Goal: Task Accomplishment & Management: Manage account settings

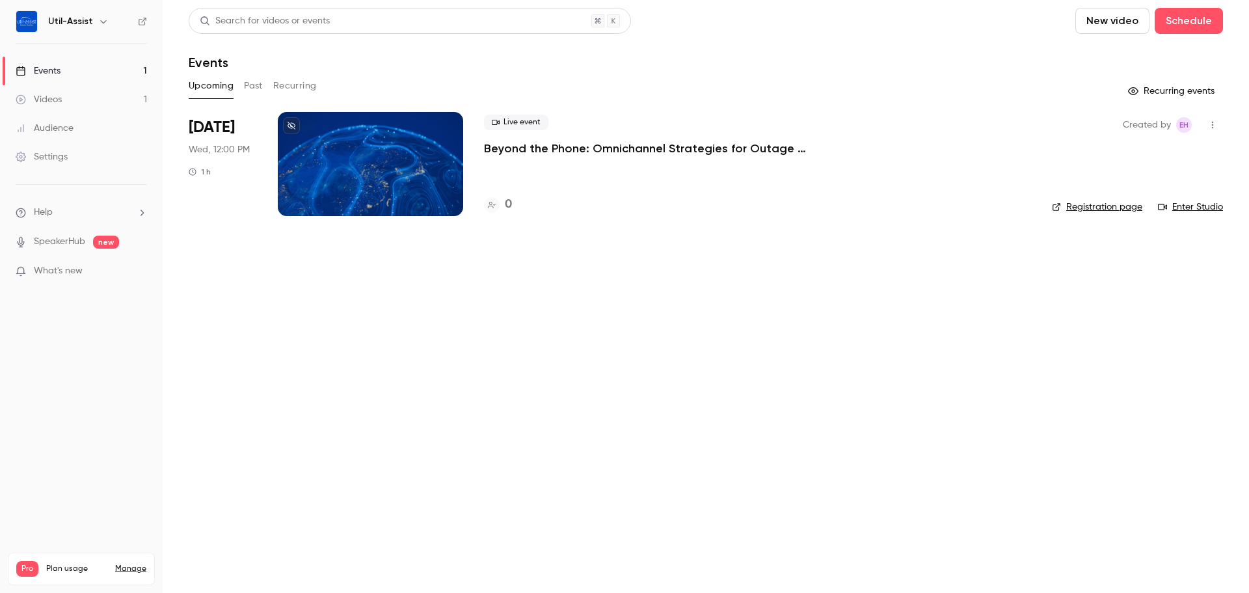
click at [395, 146] on div at bounding box center [370, 164] width 185 height 104
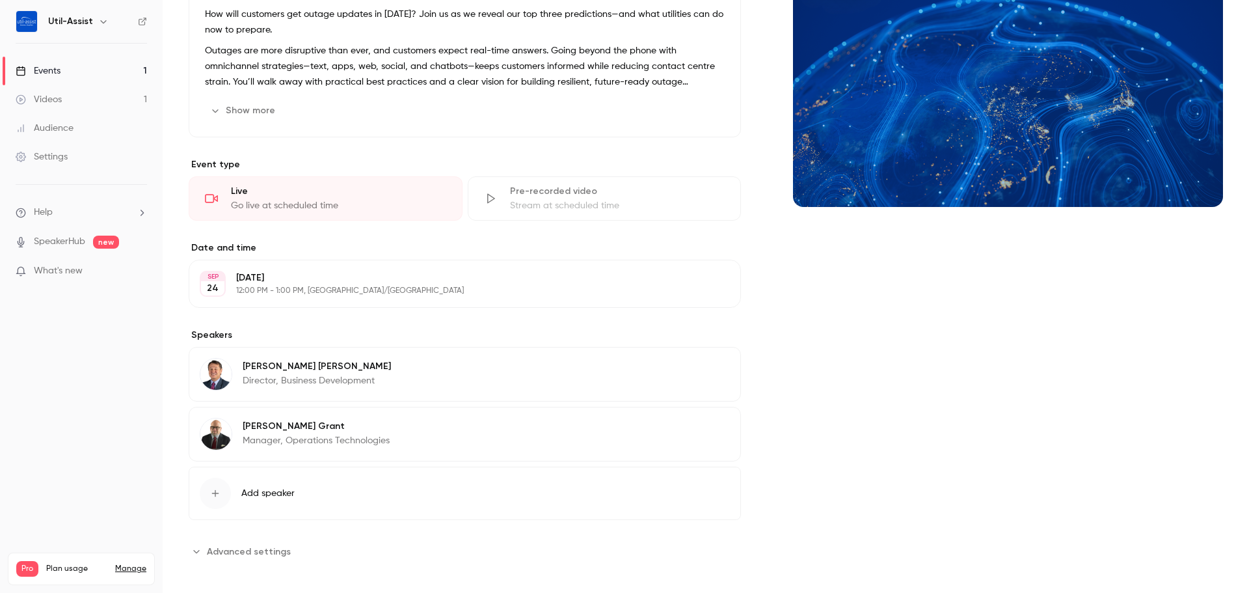
scroll to position [176, 0]
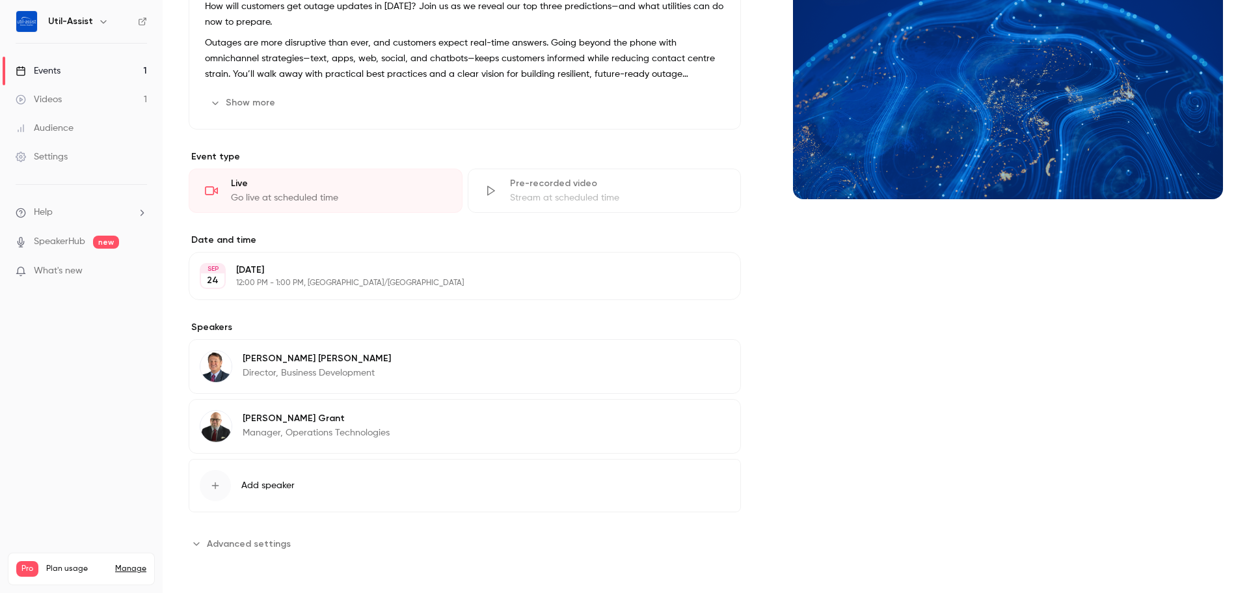
click at [706, 360] on button "Edit" at bounding box center [705, 360] width 47 height 21
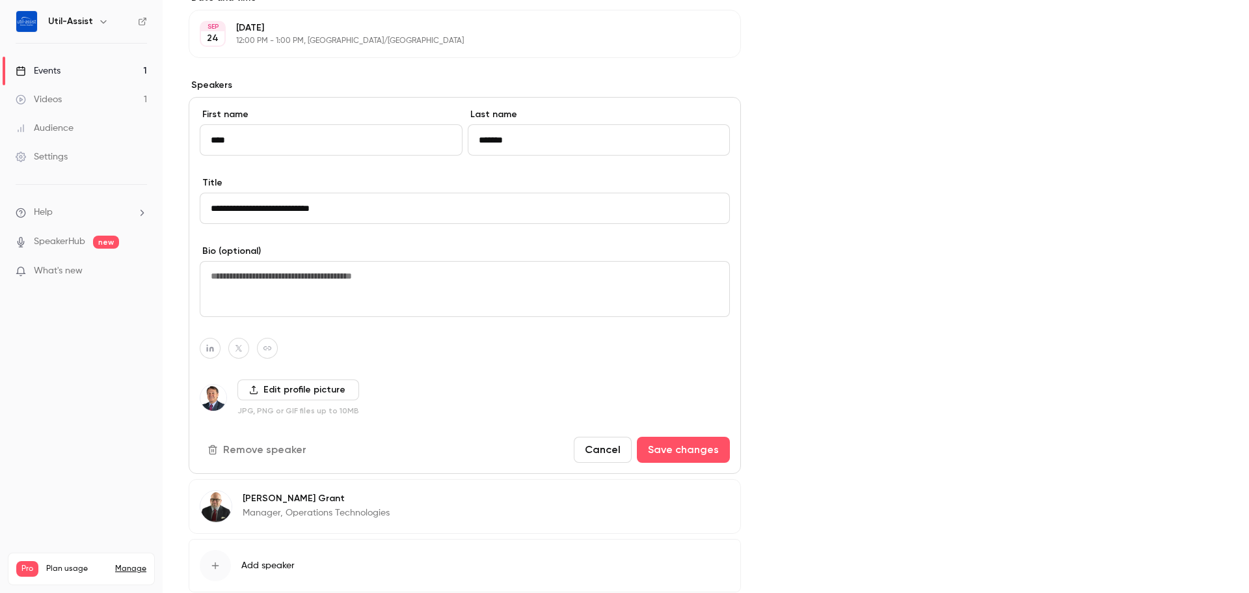
scroll to position [437, 0]
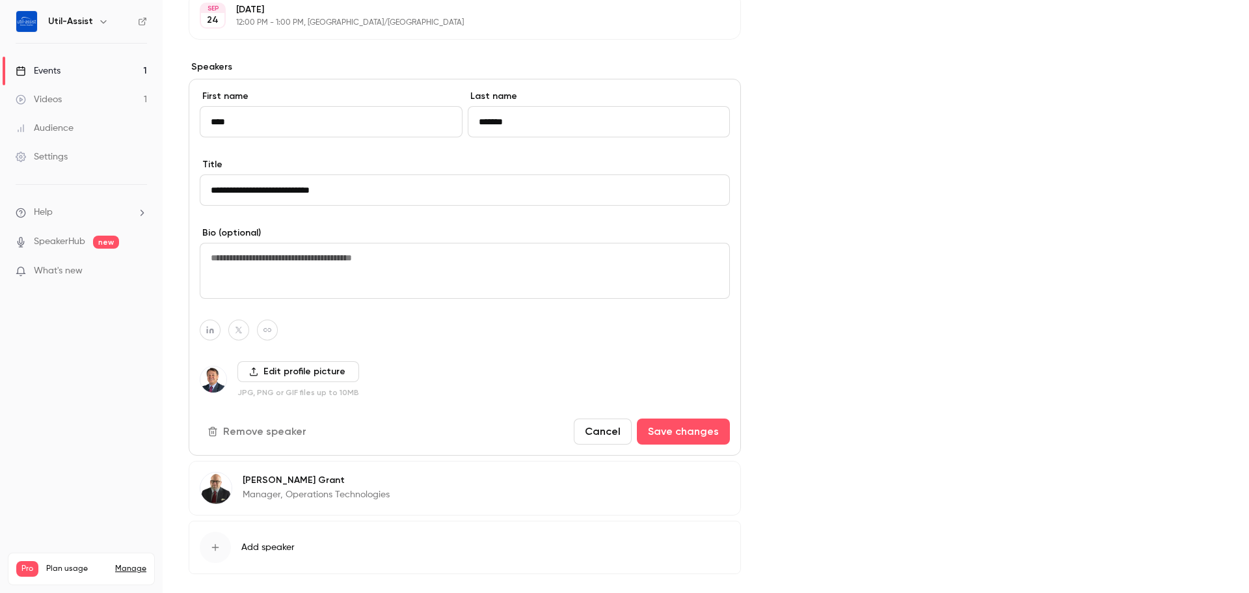
click at [237, 264] on textarea at bounding box center [465, 271] width 530 height 56
paste textarea "**********"
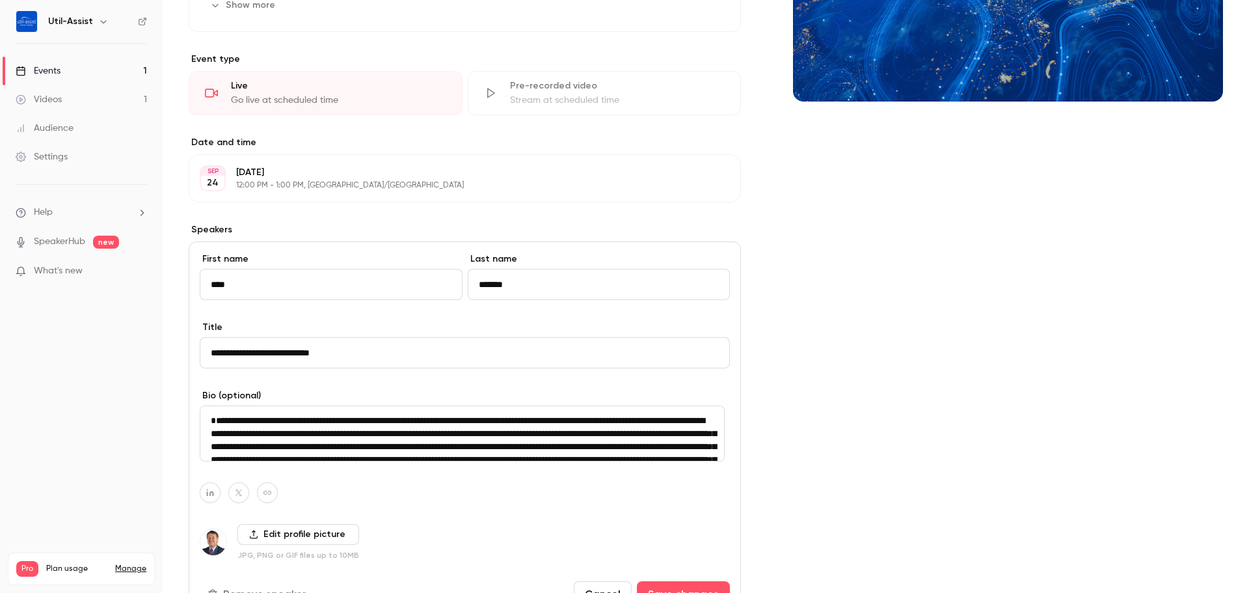
scroll to position [241, 0]
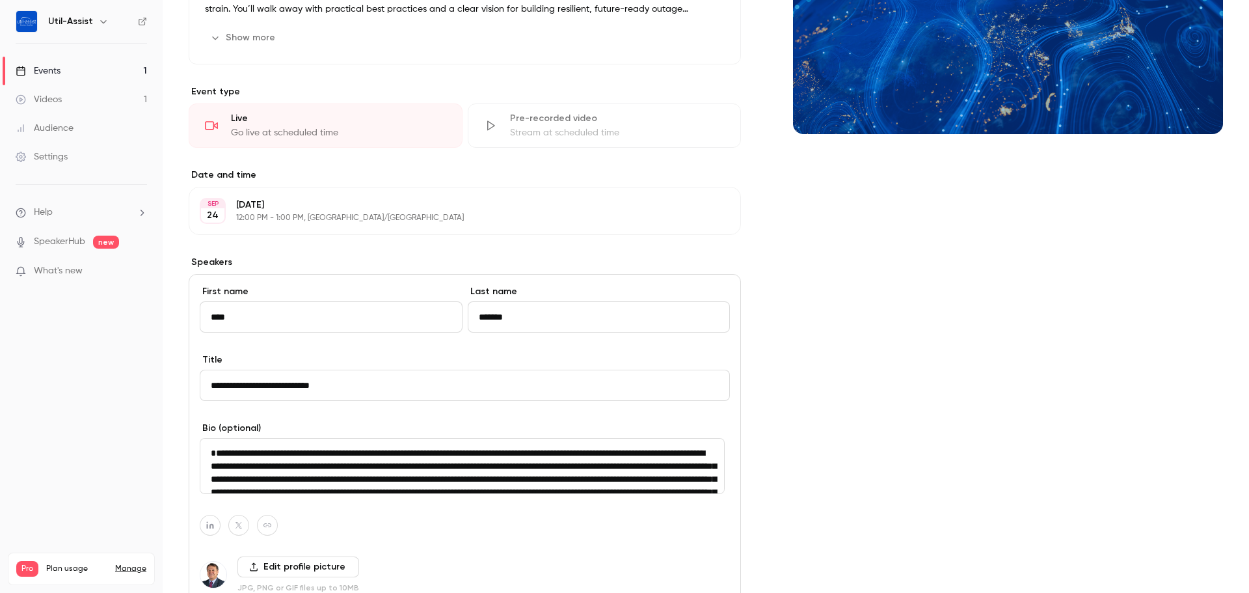
click at [213, 472] on textarea at bounding box center [462, 466] width 525 height 56
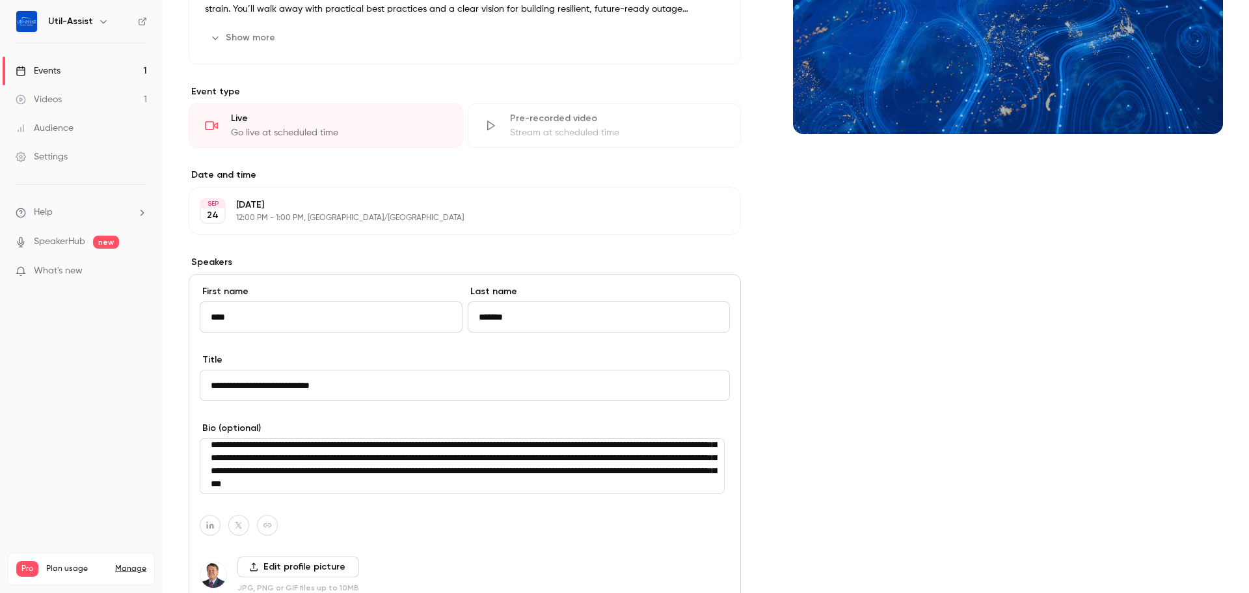
scroll to position [65, 0]
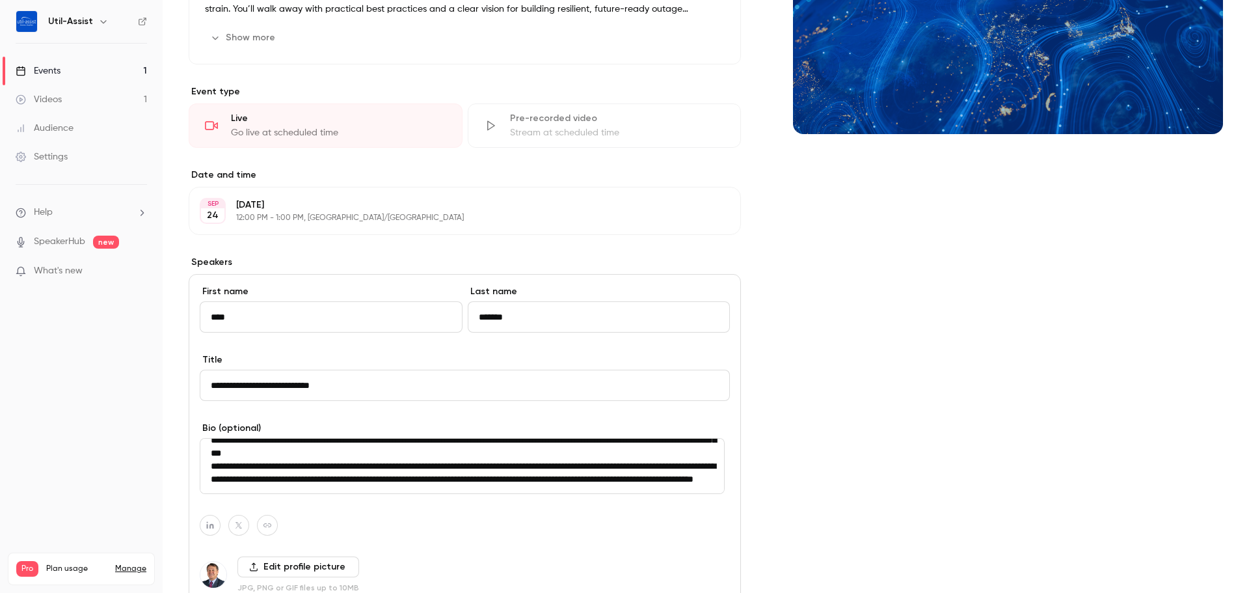
click at [605, 468] on textarea at bounding box center [462, 466] width 525 height 56
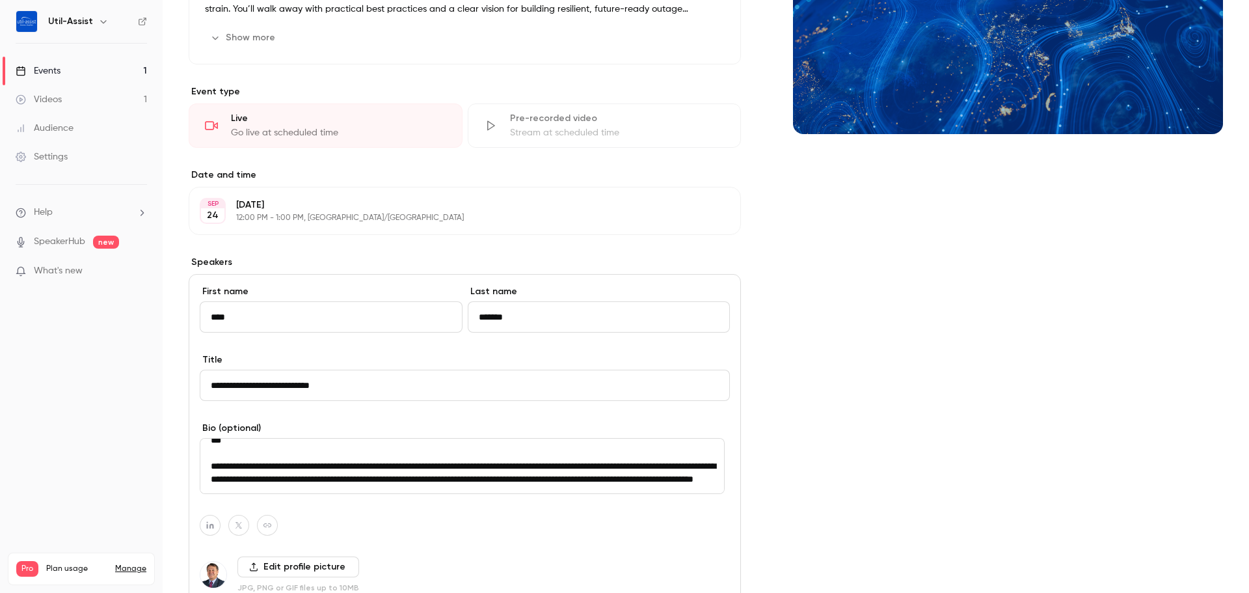
scroll to position [104, 0]
click at [567, 476] on textarea at bounding box center [462, 466] width 525 height 56
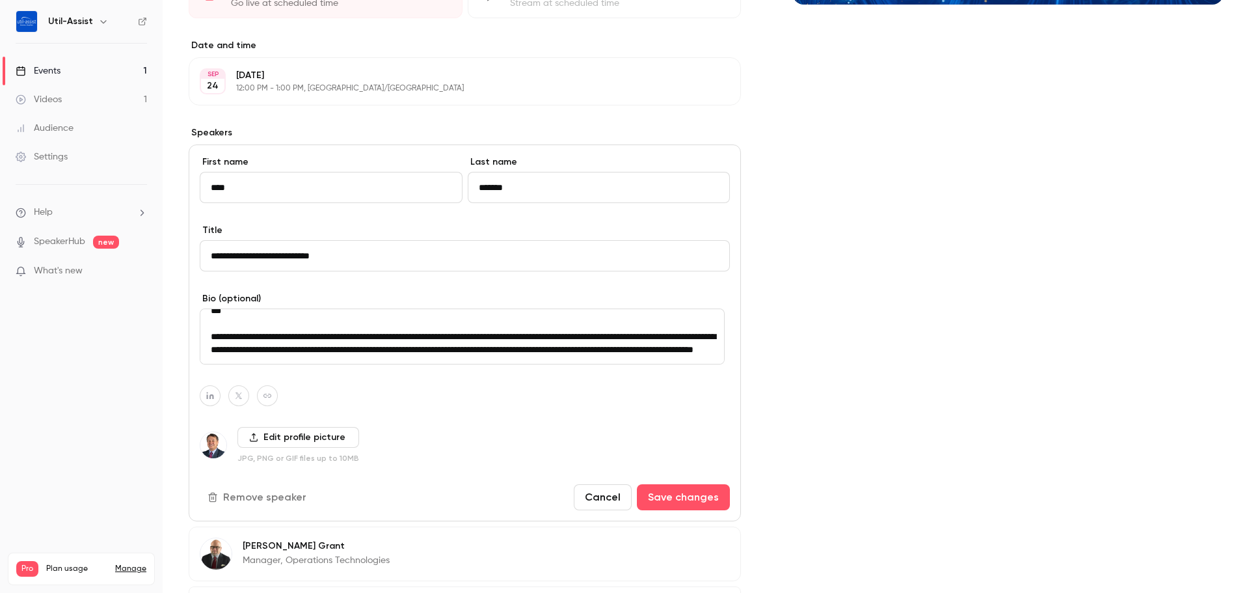
scroll to position [371, 0]
type textarea "**********"
click at [663, 491] on button "Save changes" at bounding box center [683, 496] width 93 height 26
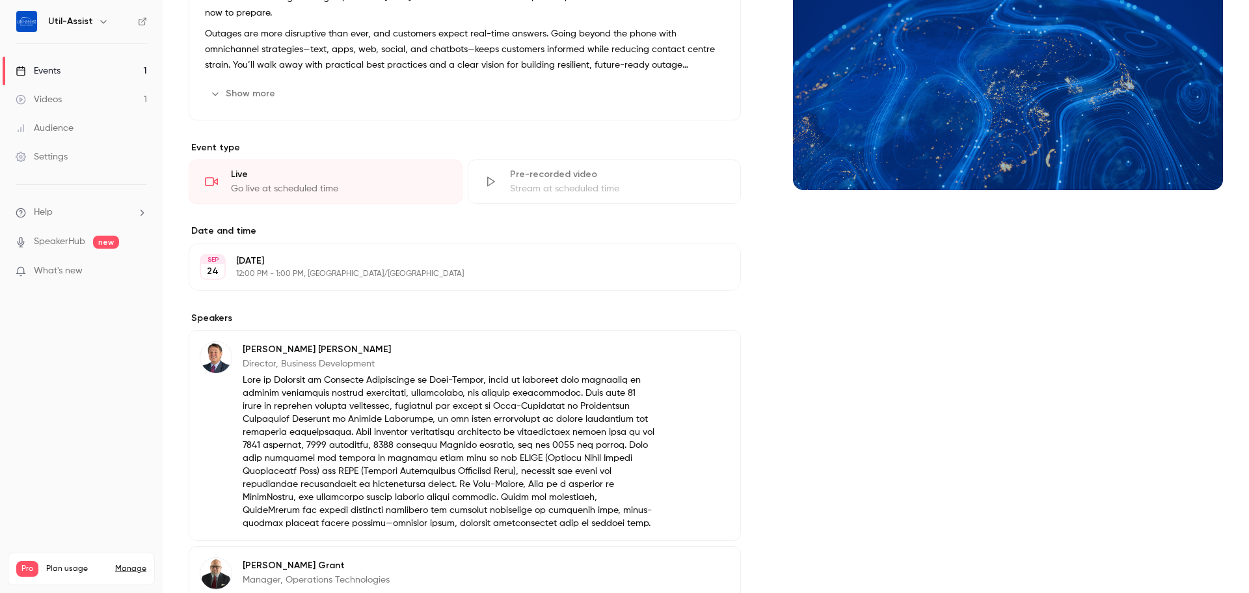
scroll to position [0, 0]
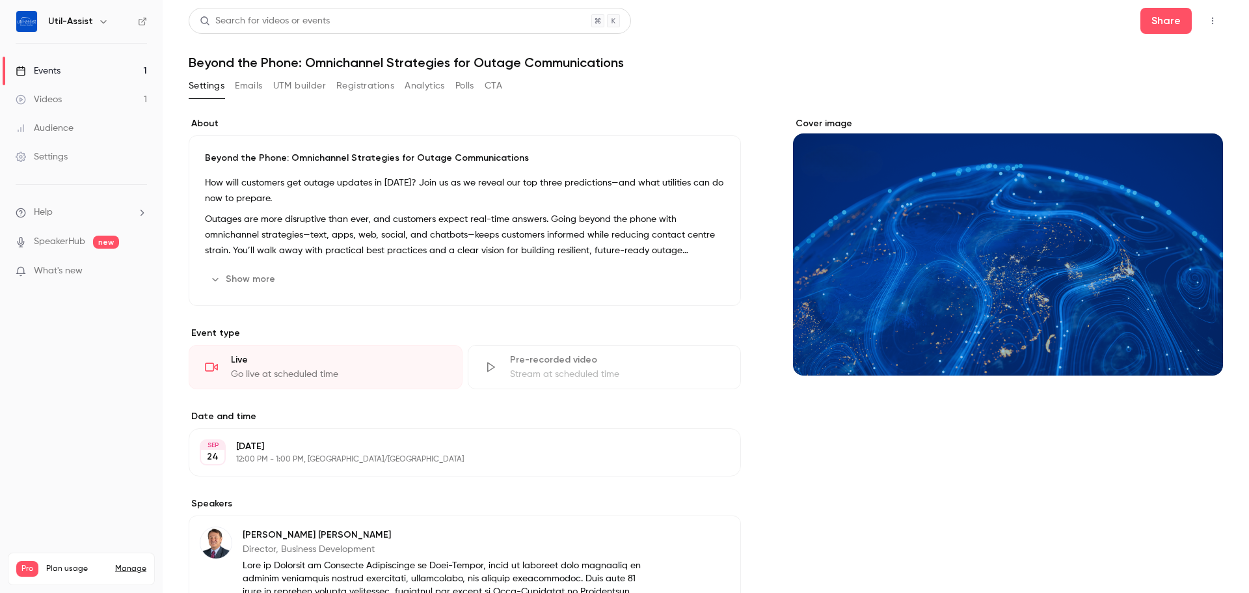
click at [72, 69] on link "Events 1" at bounding box center [81, 71] width 163 height 29
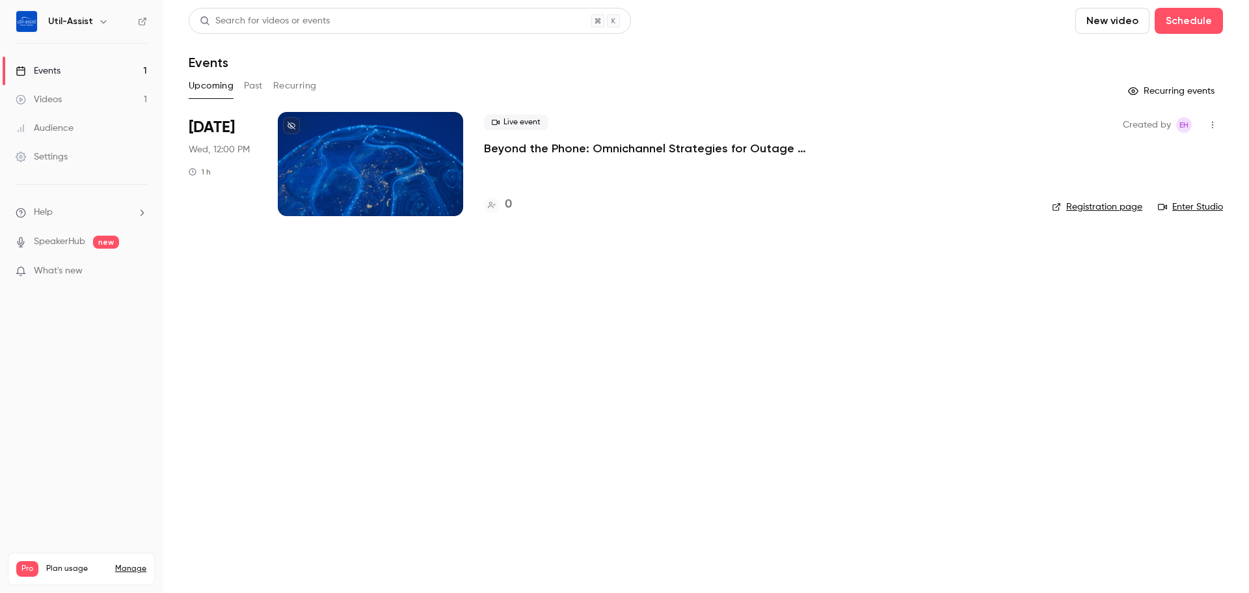
click at [1081, 202] on link "Registration page" at bounding box center [1097, 206] width 90 height 13
click at [379, 169] on div at bounding box center [370, 164] width 185 height 104
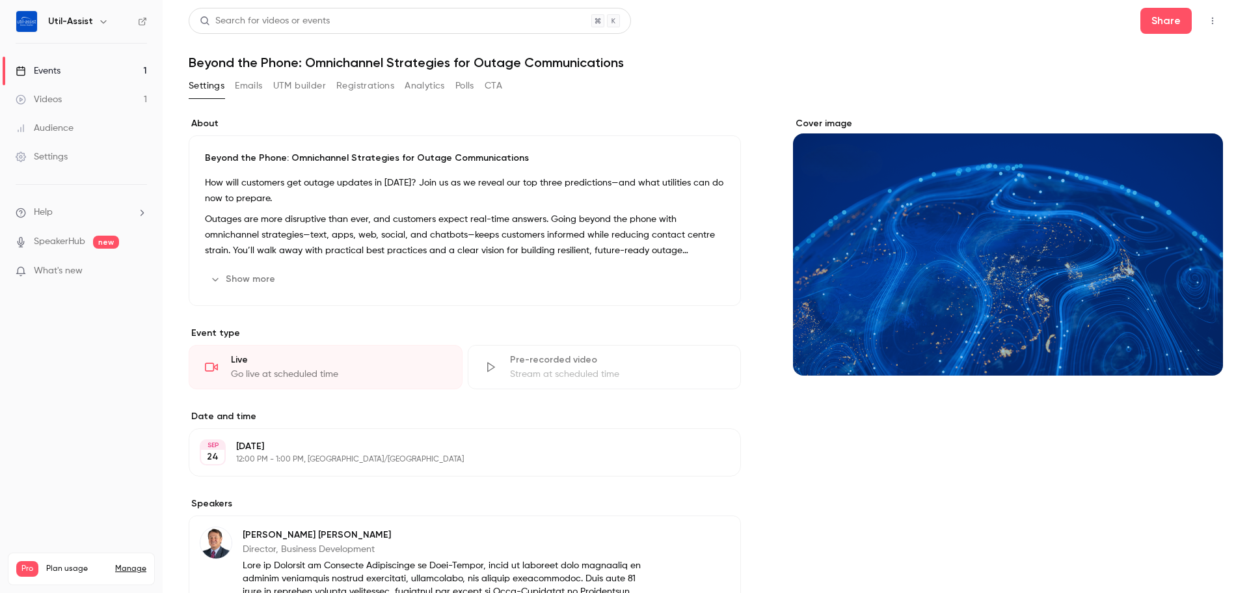
click at [256, 92] on button "Emails" at bounding box center [248, 85] width 27 height 21
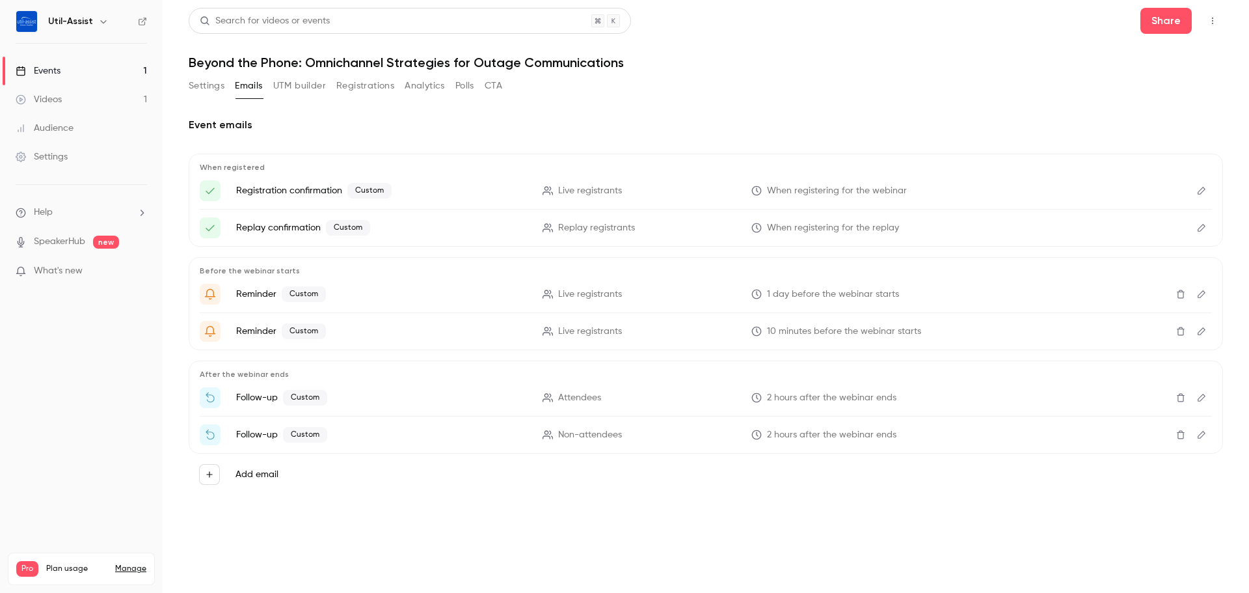
click at [205, 88] on button "Settings" at bounding box center [207, 85] width 36 height 21
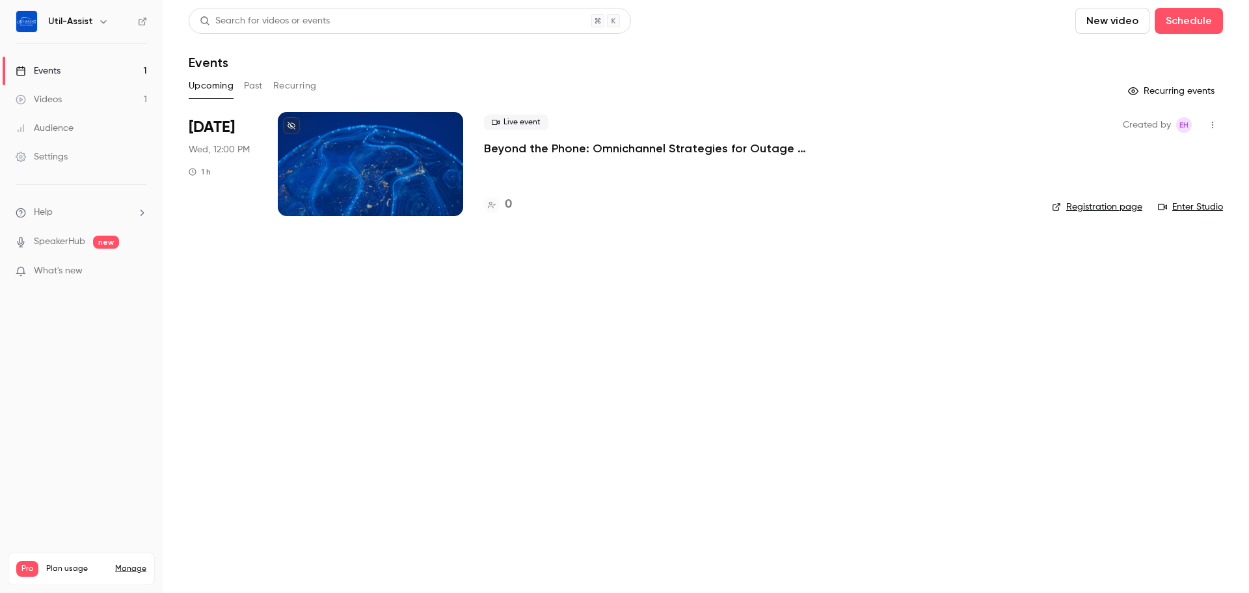
click at [371, 150] on div at bounding box center [370, 164] width 185 height 104
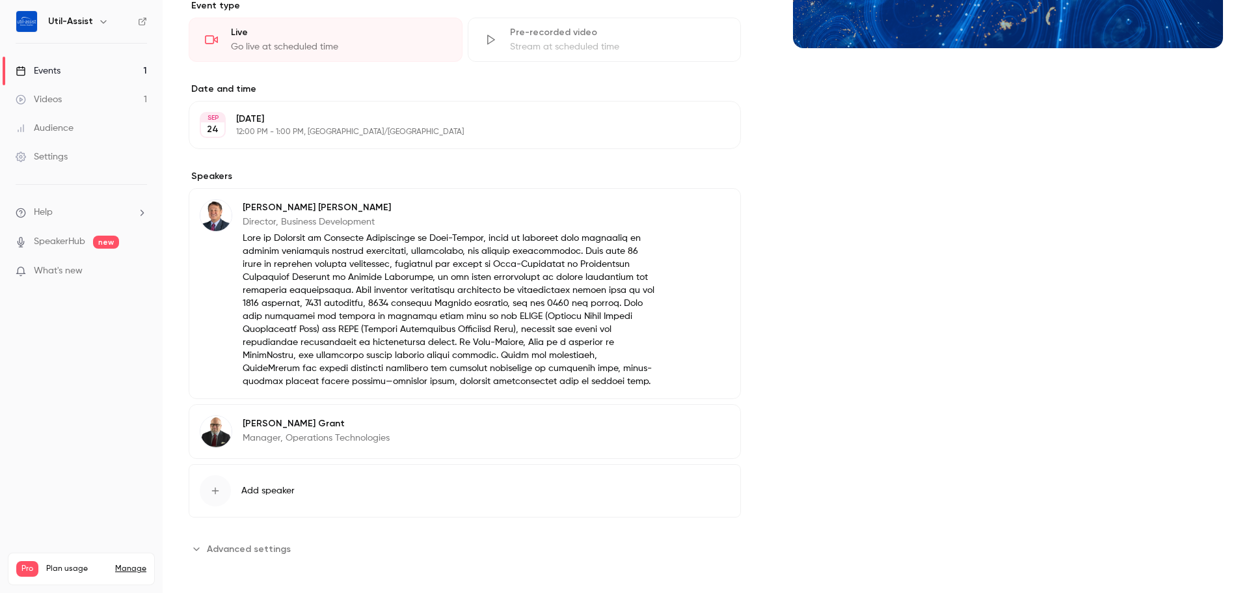
scroll to position [332, 0]
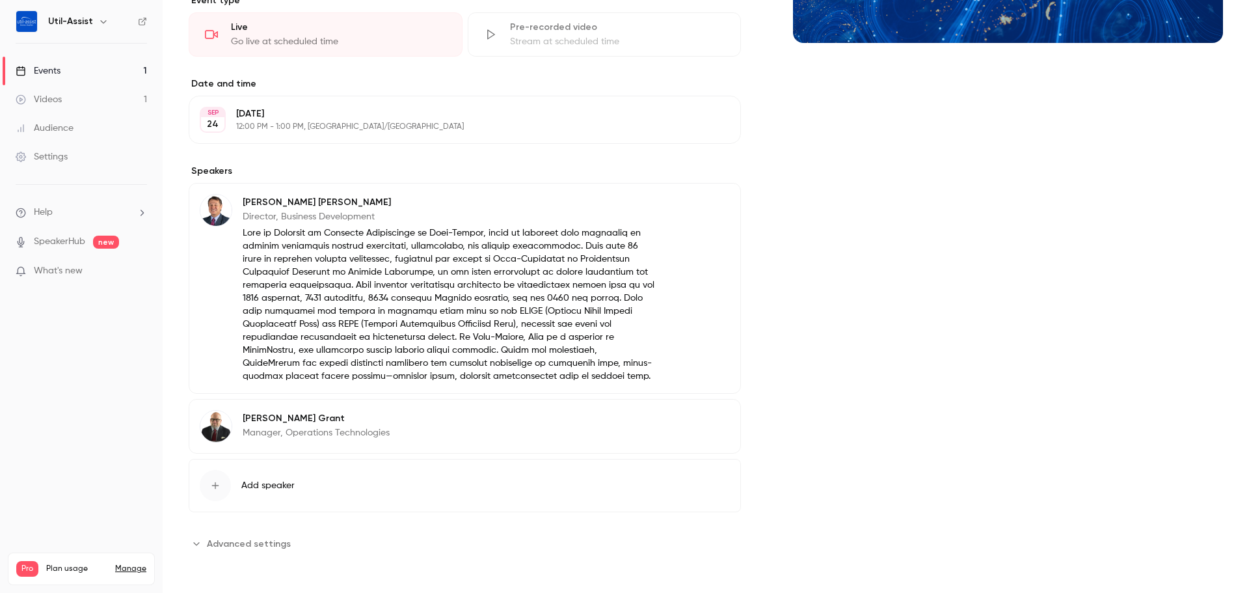
click at [268, 432] on p "Manager, Operations Technologies" at bounding box center [316, 432] width 147 height 13
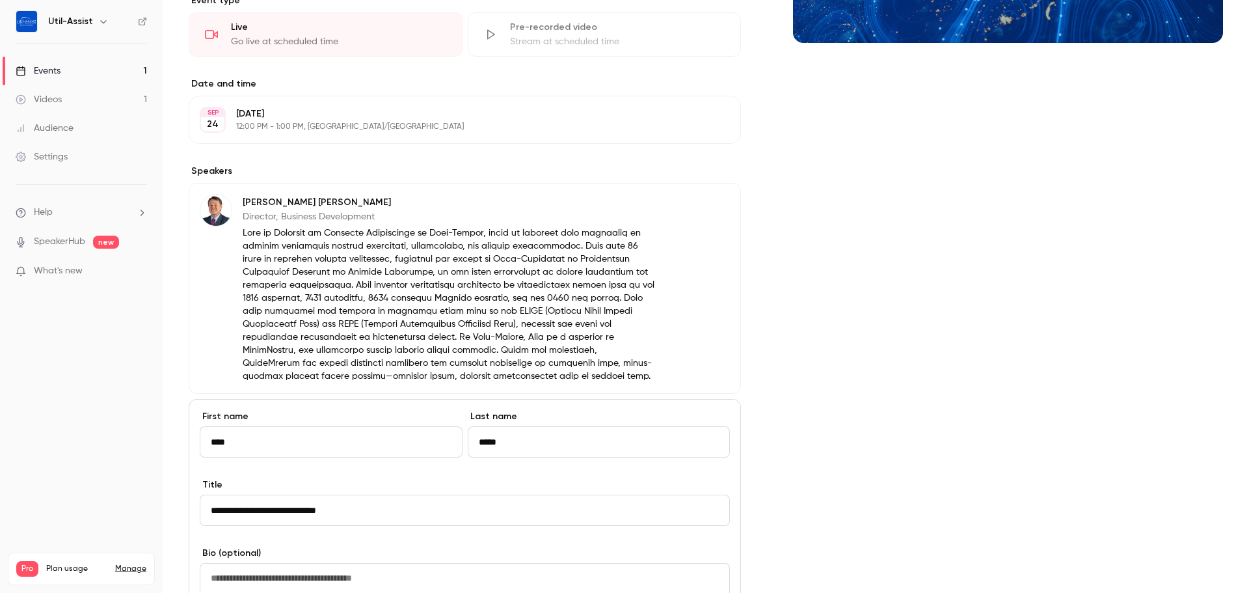
scroll to position [463, 0]
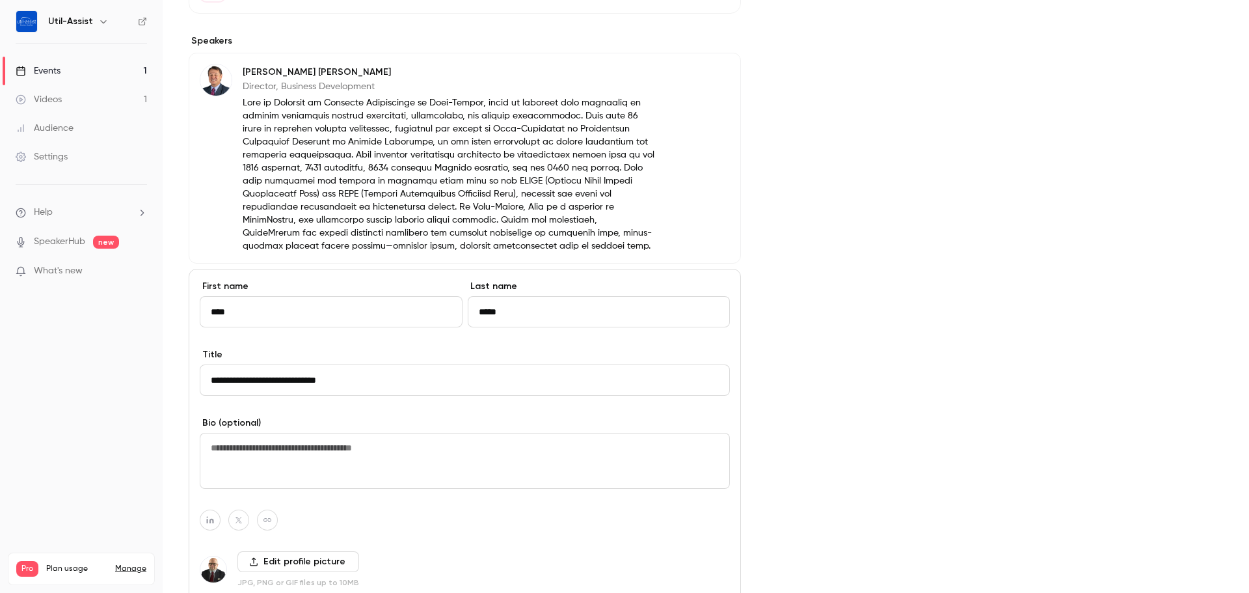
drag, startPoint x: 382, startPoint y: 387, endPoint x: 199, endPoint y: 380, distance: 183.0
click at [199, 380] on div "**********" at bounding box center [465, 457] width 552 height 377
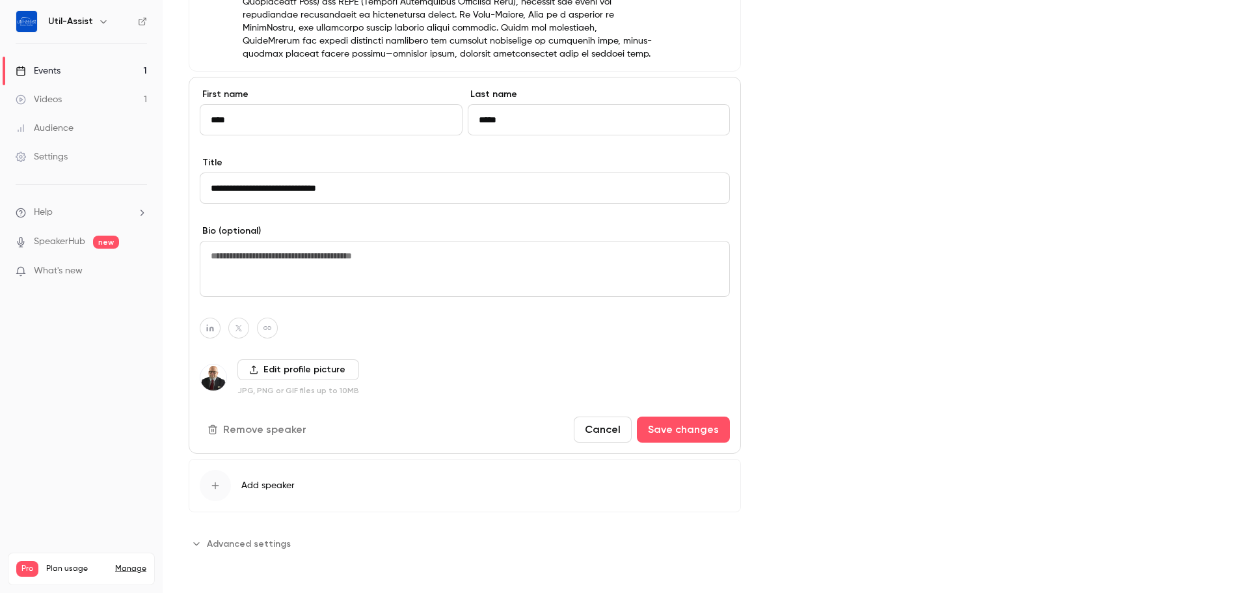
click at [600, 429] on button "Cancel" at bounding box center [603, 429] width 58 height 26
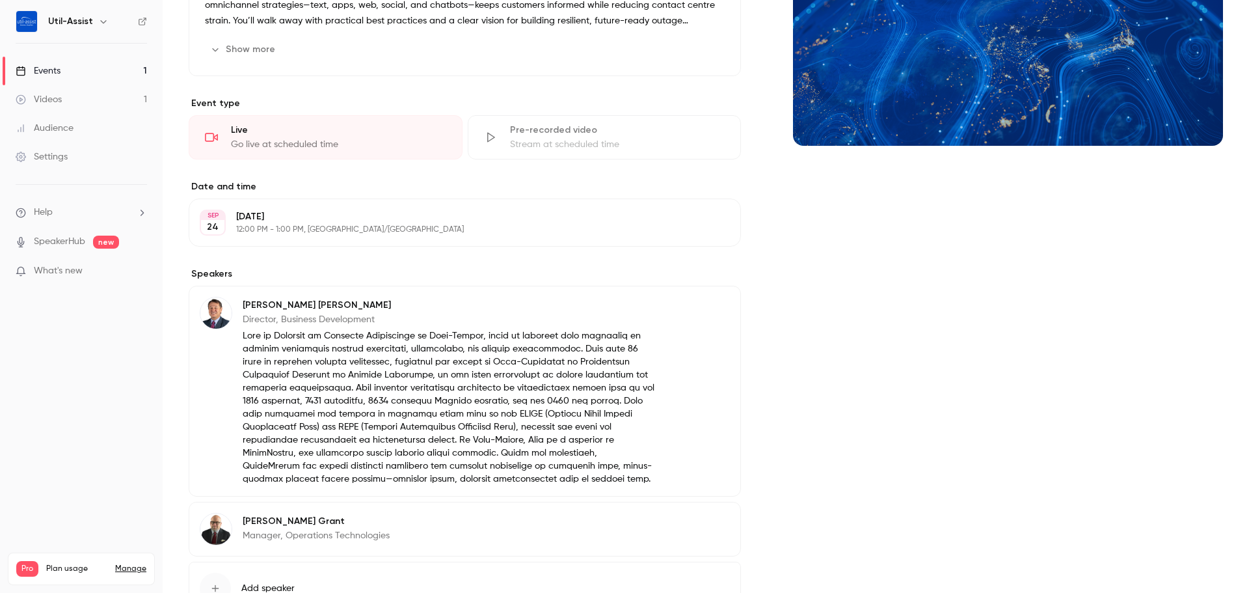
scroll to position [72, 0]
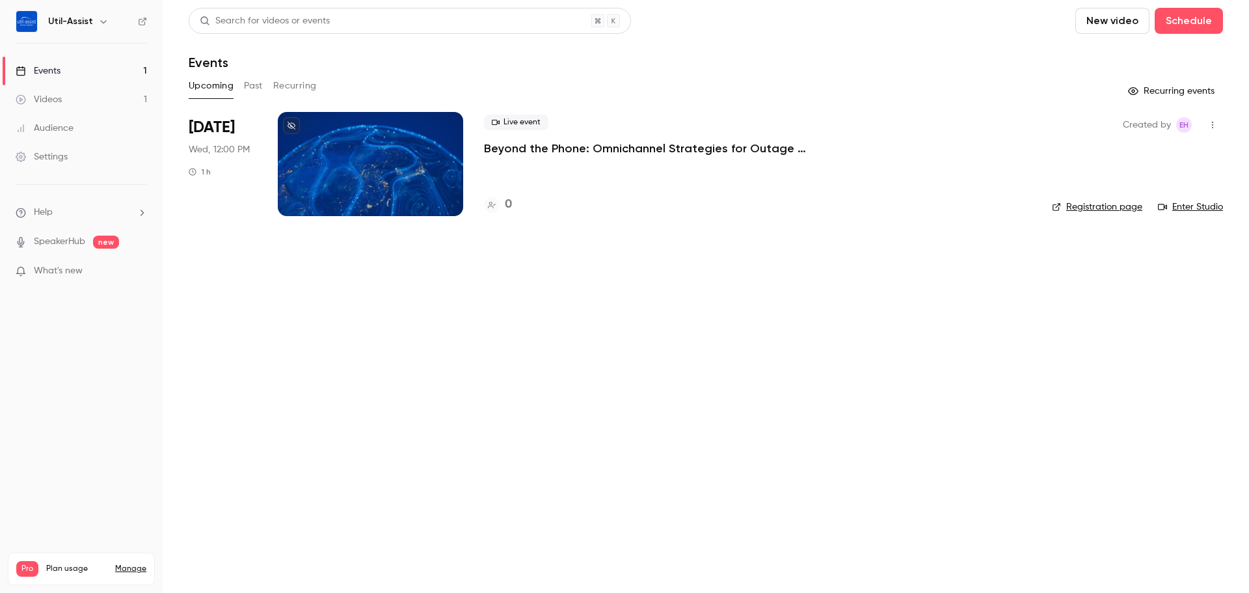
click at [348, 186] on div at bounding box center [370, 164] width 185 height 104
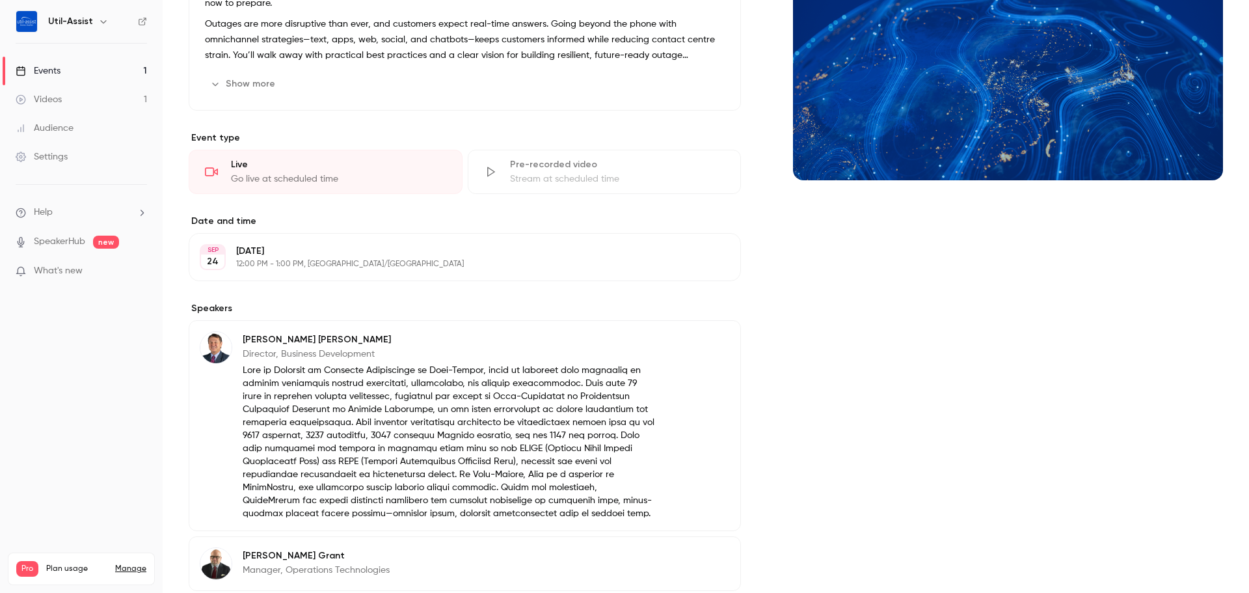
click at [238, 87] on button "Show more" at bounding box center [244, 84] width 78 height 21
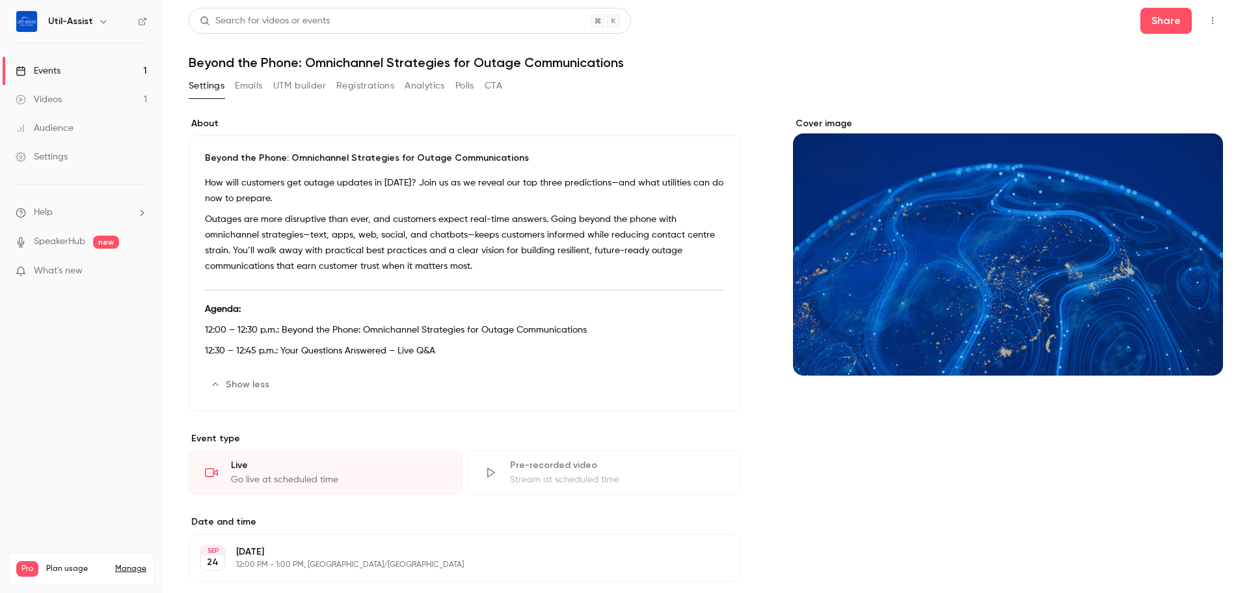
click at [99, 74] on link "Events 1" at bounding box center [81, 71] width 163 height 29
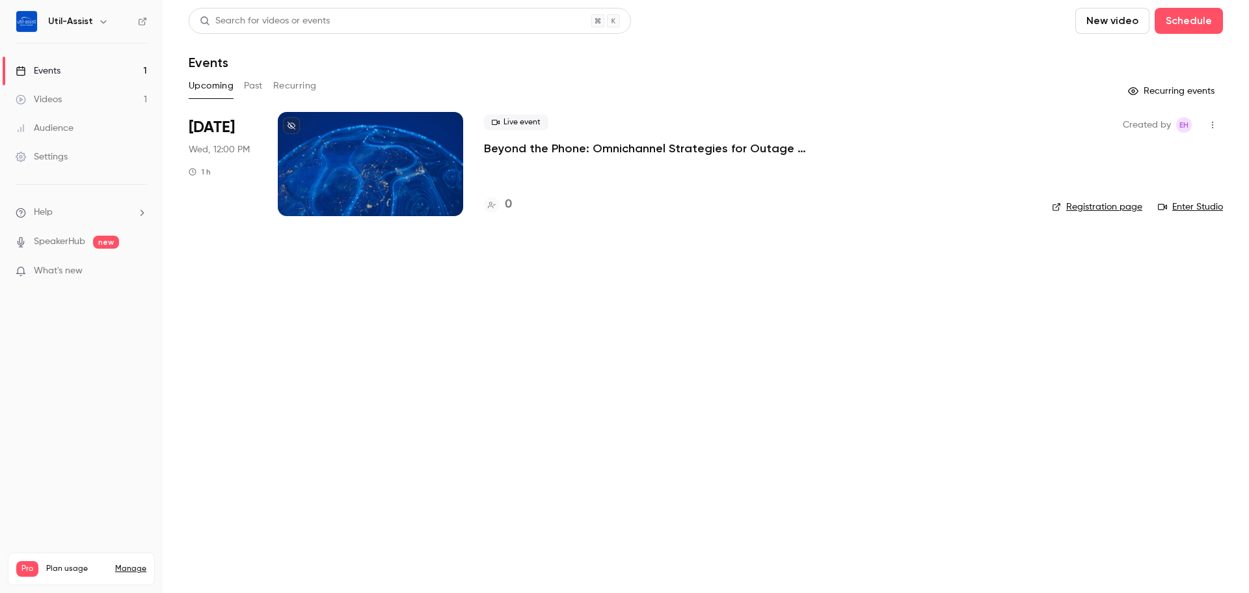
click at [1118, 211] on link "Registration page" at bounding box center [1097, 206] width 90 height 13
